Goal: Task Accomplishment & Management: Use online tool/utility

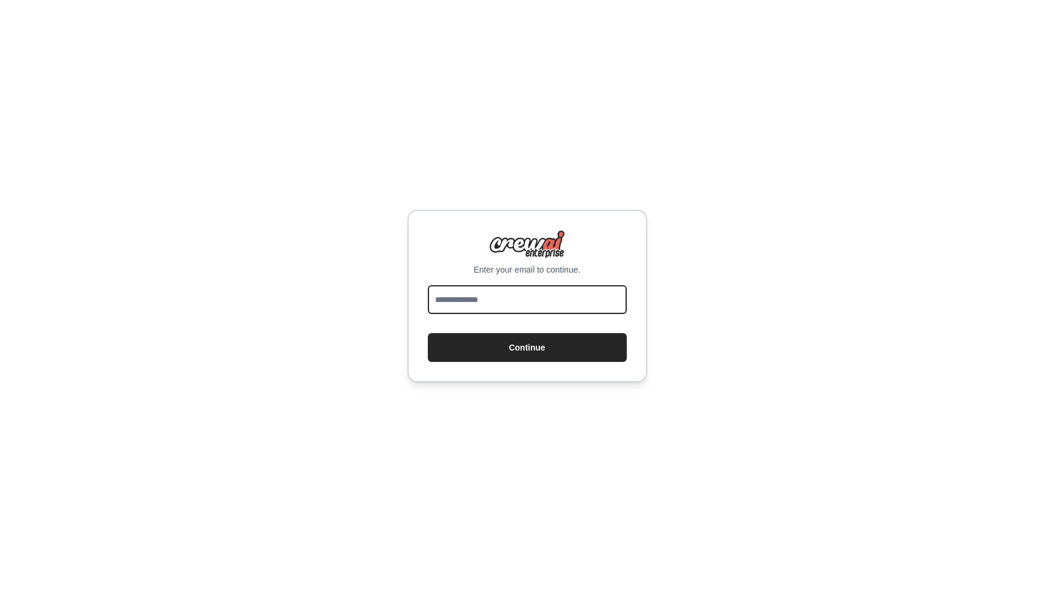
click at [509, 304] on input "email" at bounding box center [527, 299] width 199 height 29
type input "**********"
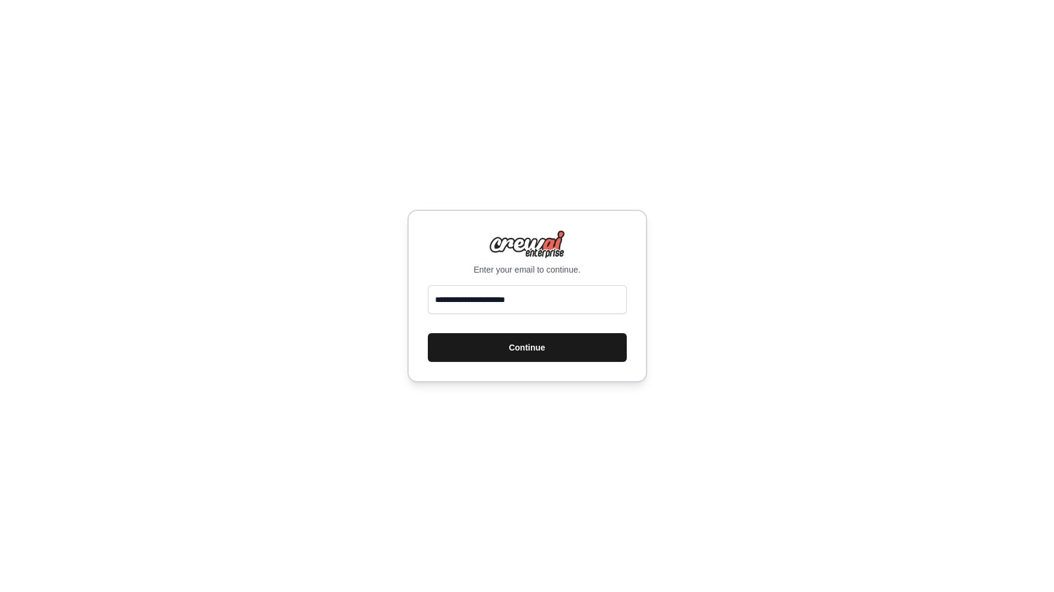
click at [550, 346] on button "Continue" at bounding box center [527, 347] width 199 height 29
